Goal: Transaction & Acquisition: Purchase product/service

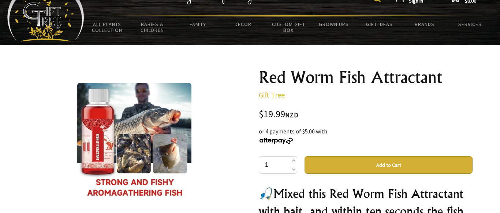
scroll to position [36, 0]
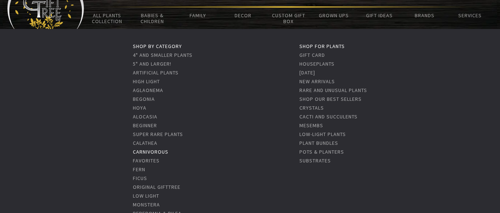
click at [159, 152] on link "Carnivorous" at bounding box center [151, 151] width 36 height 7
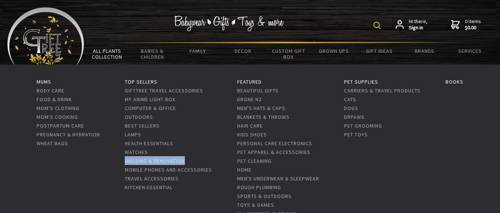
drag, startPoint x: 193, startPoint y: 157, endPoint x: 226, endPoint y: 169, distance: 34.9
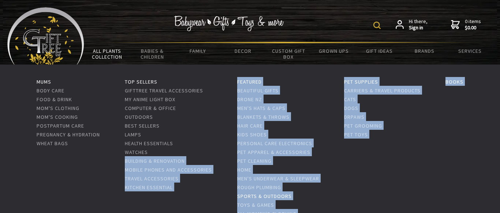
click at [267, 195] on link "Sports & Outdoors" at bounding box center [264, 196] width 55 height 7
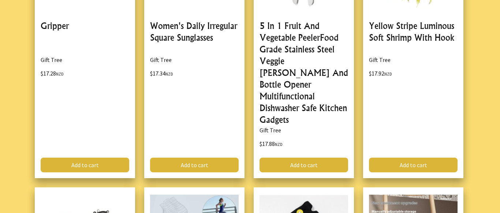
scroll to position [1487, 0]
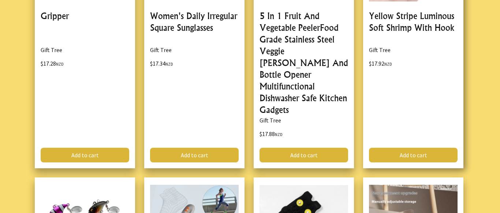
click at [411, 22] on link at bounding box center [413, 37] width 100 height 262
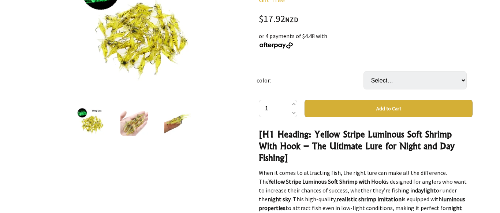
scroll to position [137, 0]
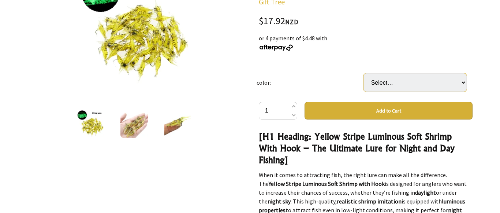
click at [364, 73] on select "Select… Luminous Soft Shrimp Yellow Stripe" at bounding box center [415, 82] width 103 height 18
select select "Luminous Soft Shrimp"
click option "Luminous Soft Shrimp" at bounding box center [0, 0] width 0 height 0
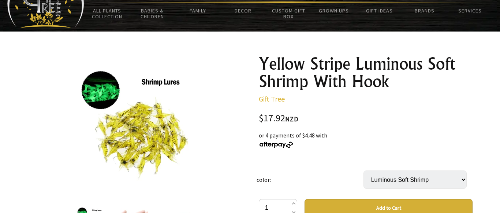
scroll to position [0, 0]
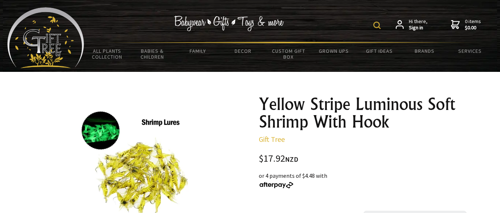
click at [345, 17] on div "Hi there, Sign in 0 items $0.00" at bounding box center [288, 24] width 409 height 34
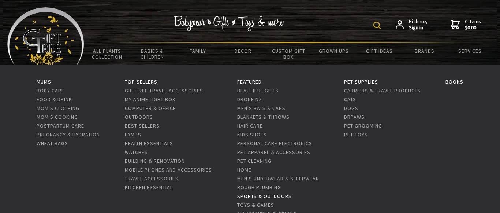
click at [274, 195] on link "Sports & Outdoors" at bounding box center [264, 196] width 55 height 7
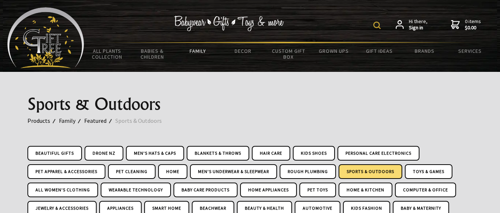
click at [378, 23] on img at bounding box center [376, 25] width 7 height 7
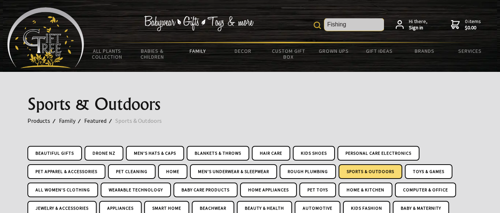
type input "Fishing"
click at [317, 23] on img at bounding box center [317, 25] width 7 height 7
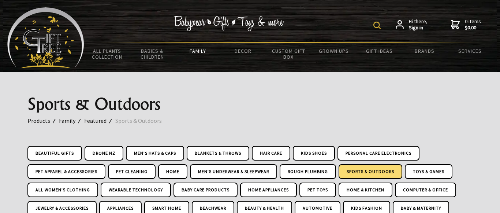
click at [377, 25] on img at bounding box center [376, 25] width 7 height 7
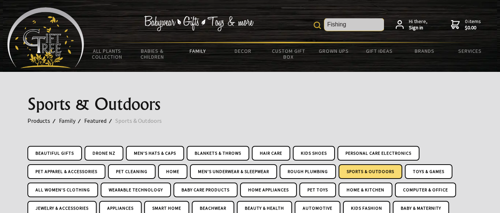
click at [371, 25] on input "Fishing" at bounding box center [354, 24] width 60 height 12
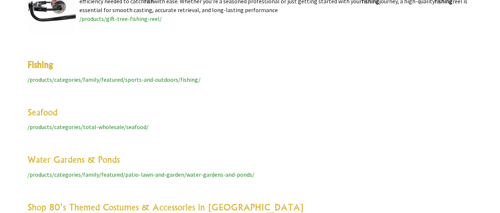
scroll to position [2451, 0]
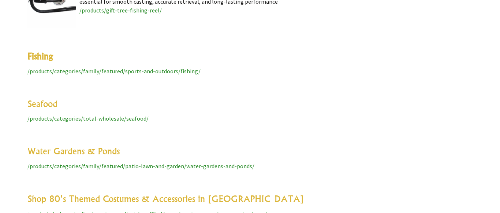
click at [135, 71] on span "/products/categories/family/featured/sports-and-outdoors/fishing/" at bounding box center [113, 70] width 173 height 7
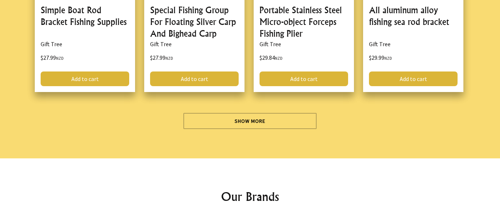
scroll to position [2188, 0]
